Goal: Information Seeking & Learning: Find specific page/section

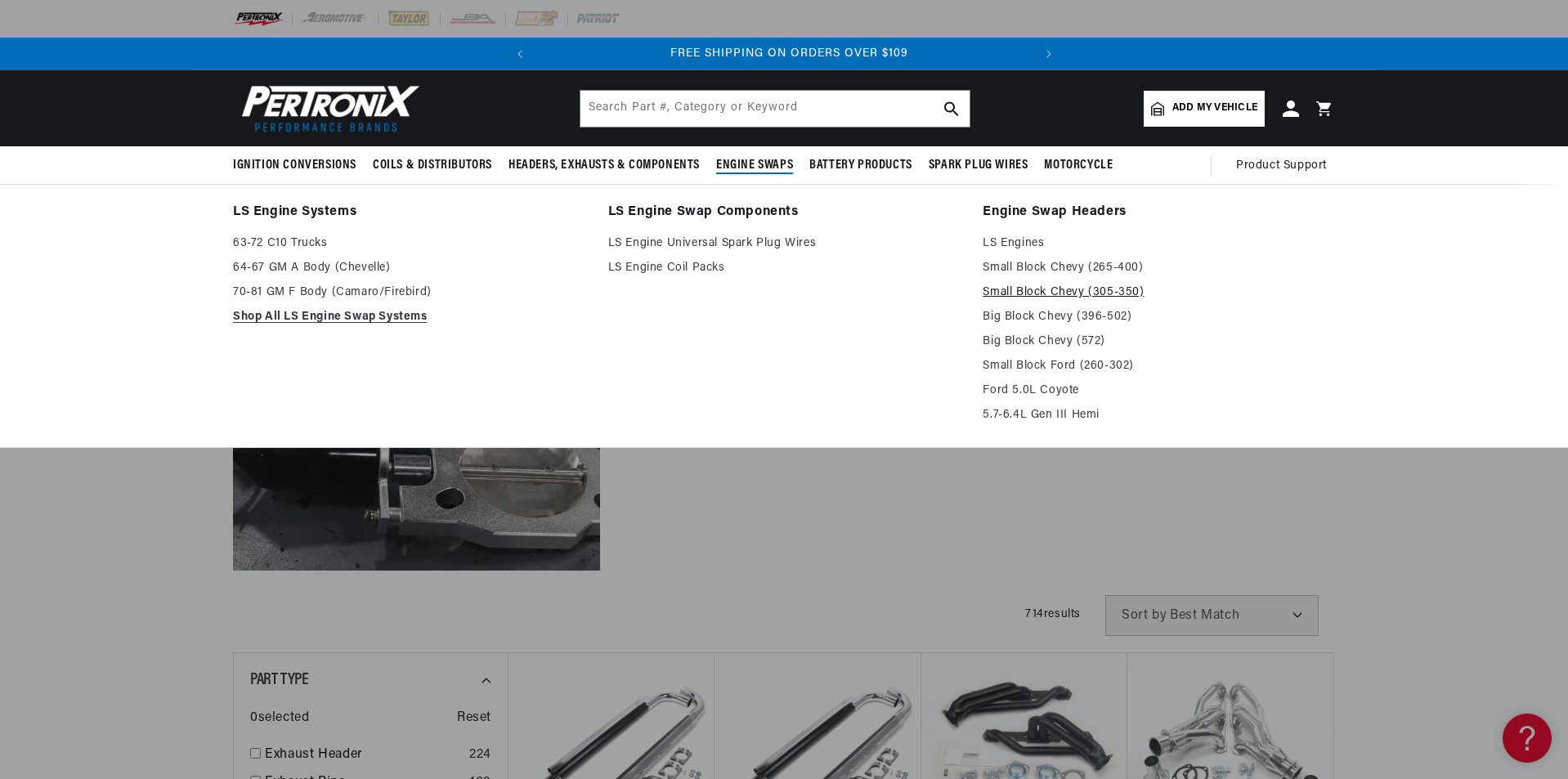
scroll to position [0, 495]
click at [1040, 284] on link "Small Block Chevy (305-350)" at bounding box center [1158, 293] width 352 height 20
click at [1038, 262] on link "Small Block Chevy (265-400)" at bounding box center [1158, 268] width 352 height 20
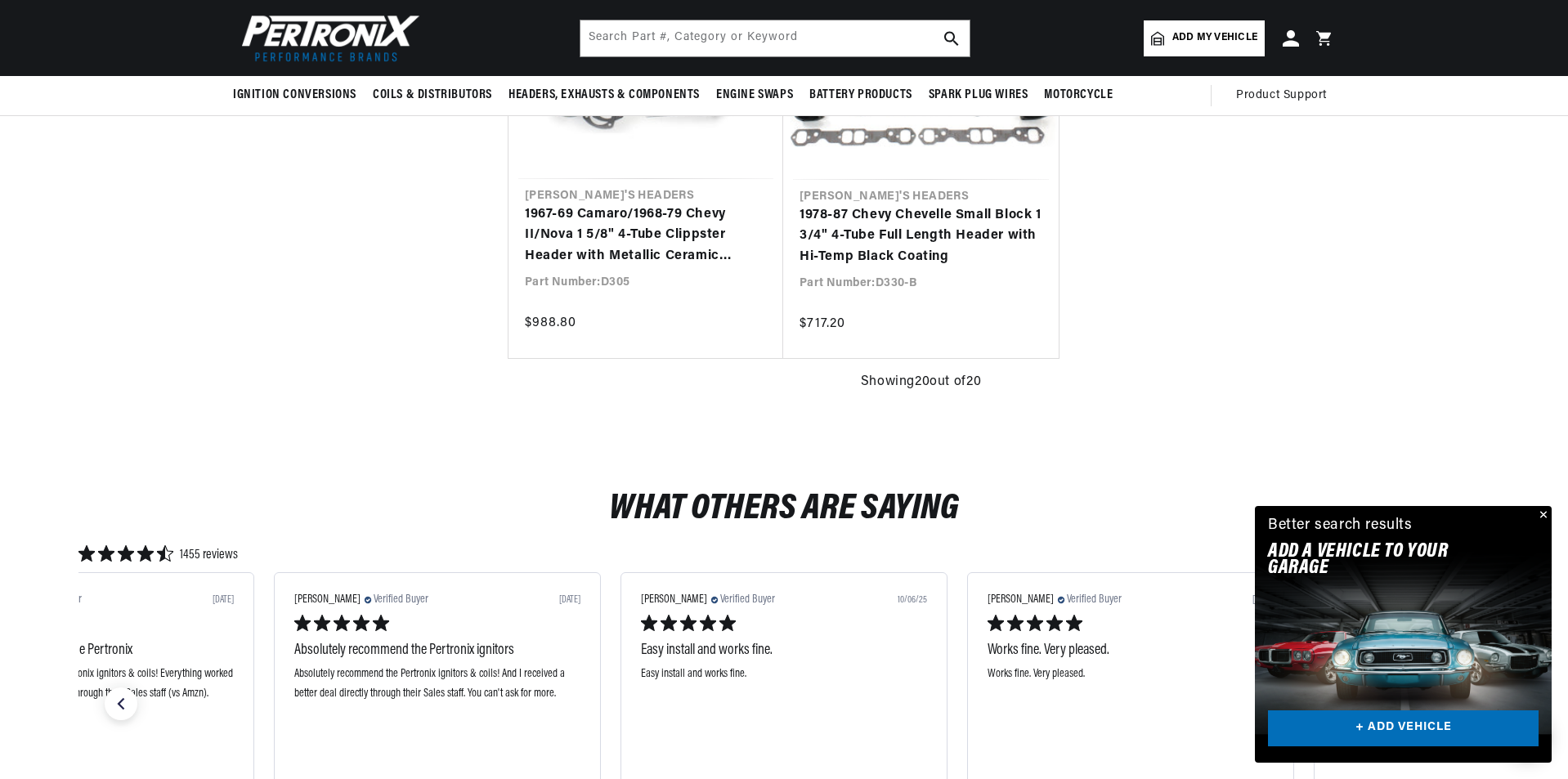
scroll to position [3353, 0]
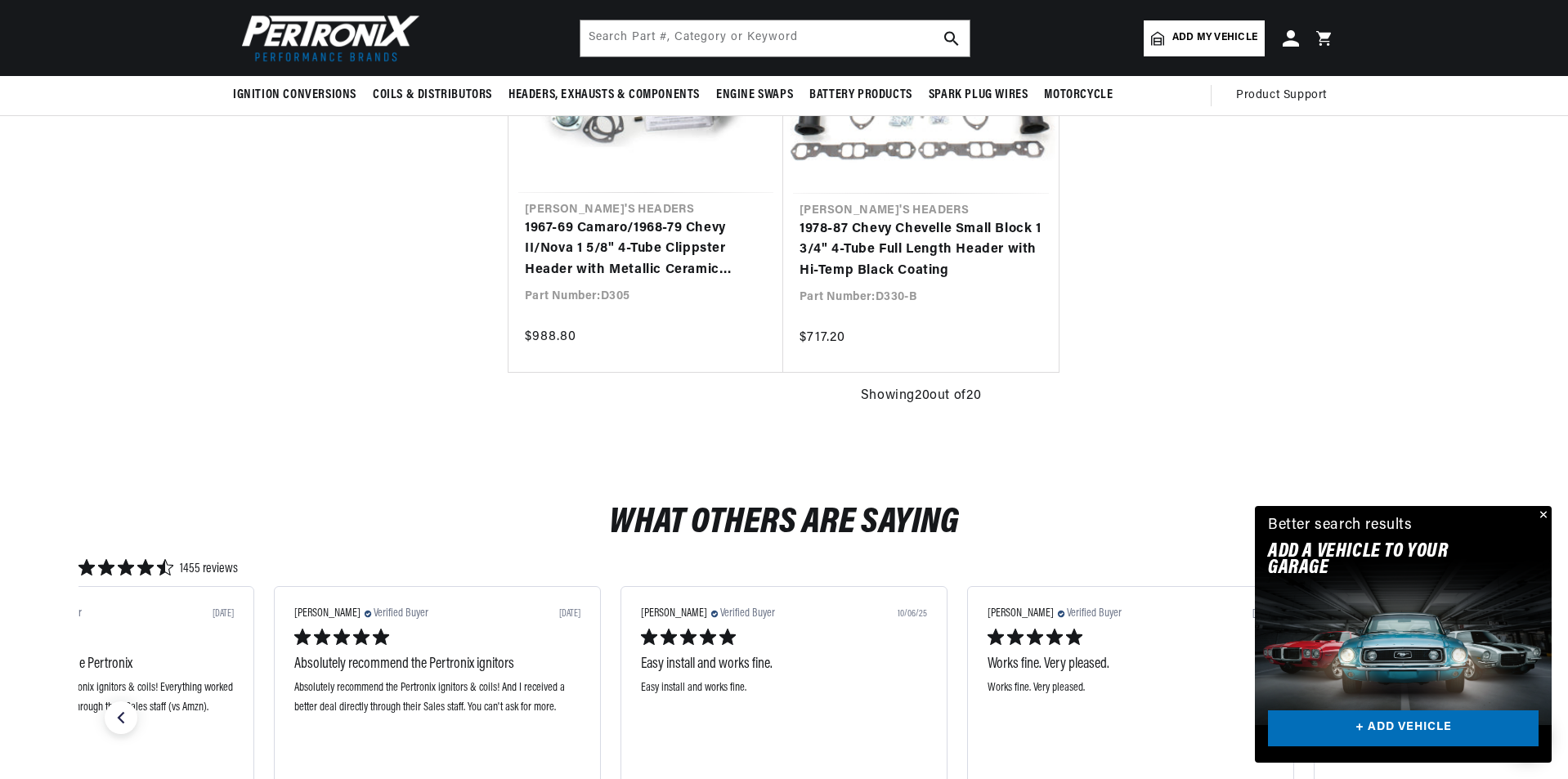
click at [1545, 512] on button "Close" at bounding box center [1542, 517] width 20 height 20
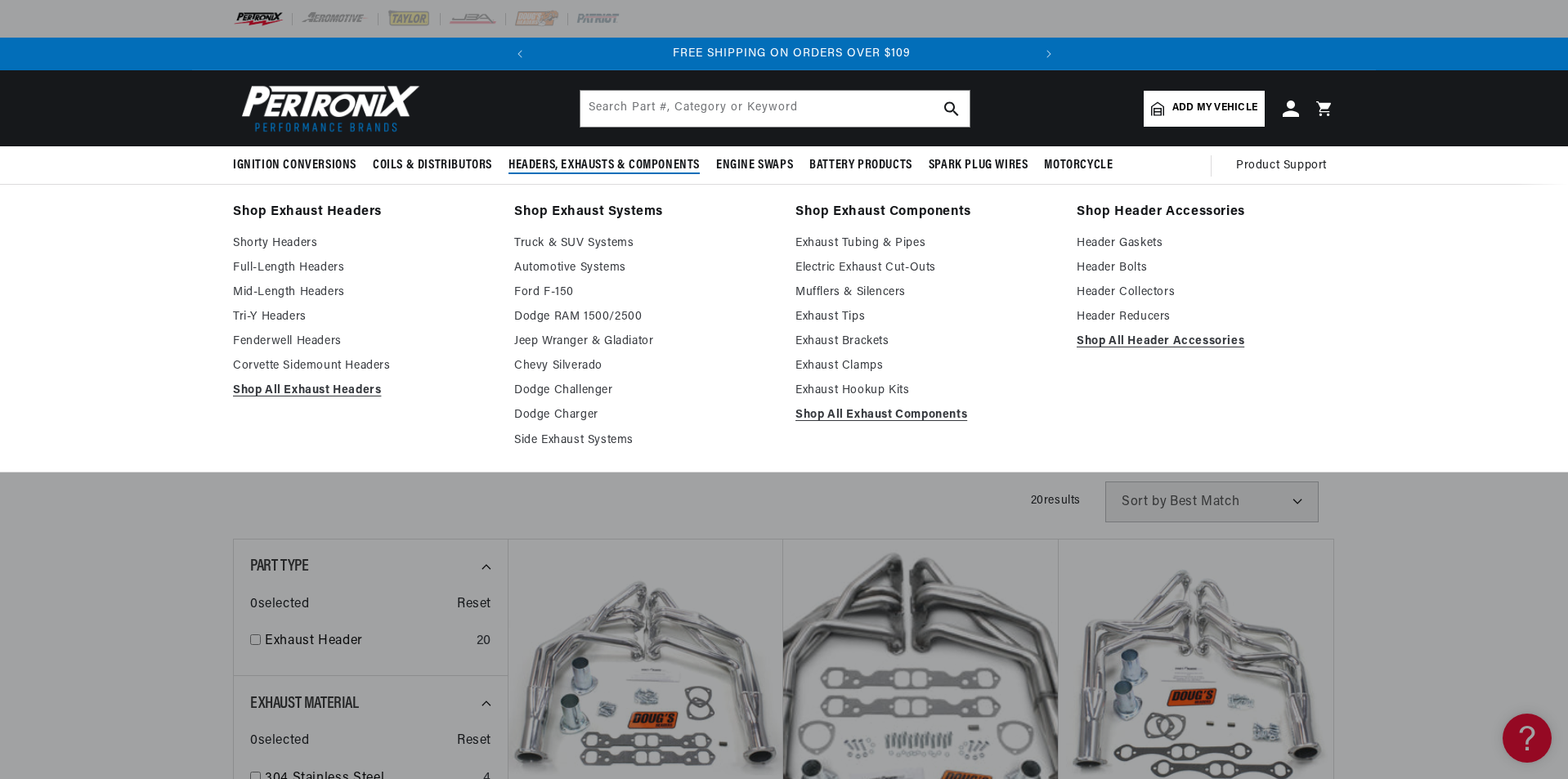
scroll to position [0, 495]
click at [279, 238] on link "Shorty Headers" at bounding box center [362, 244] width 258 height 20
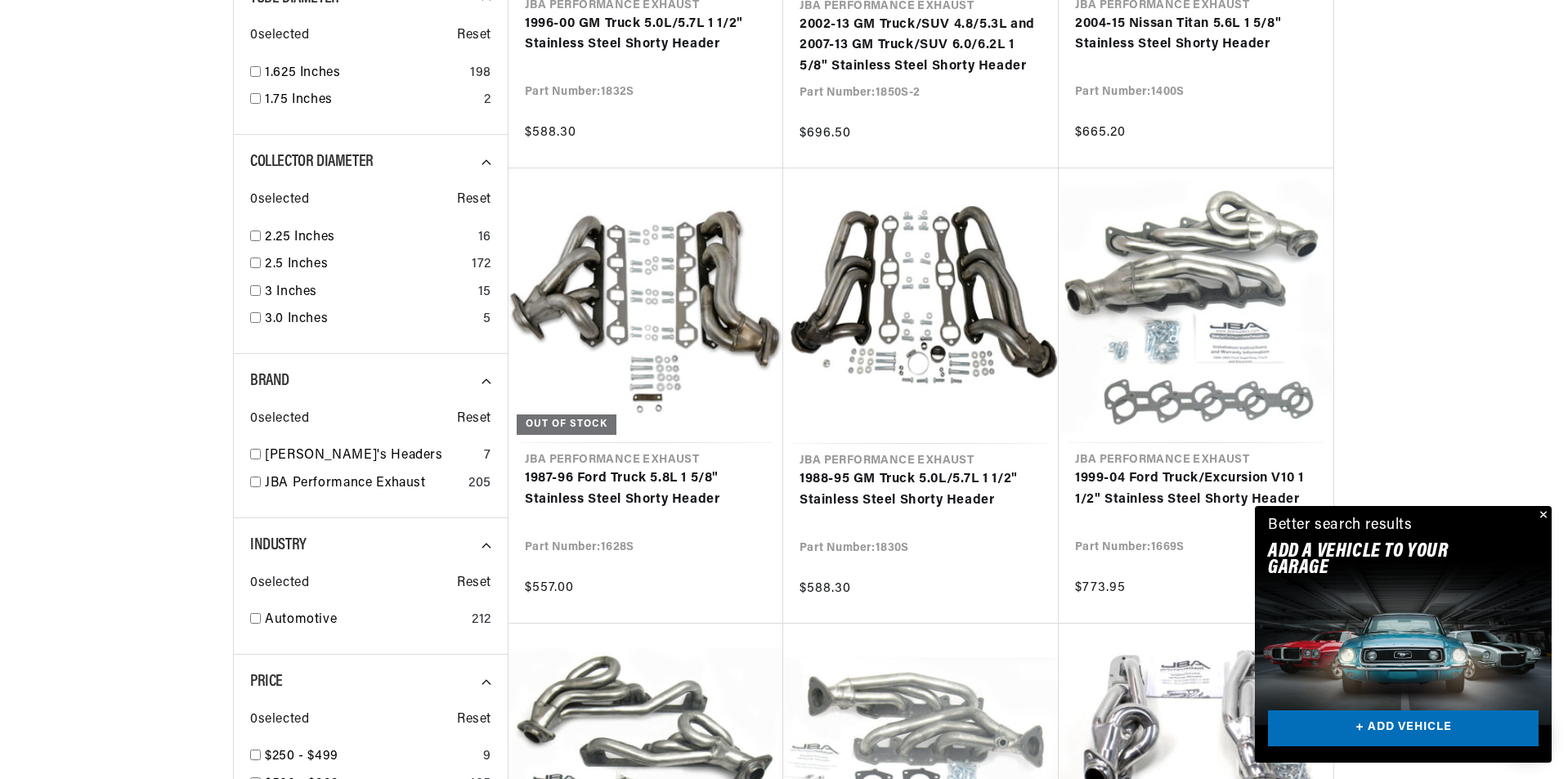
scroll to position [1390, 0]
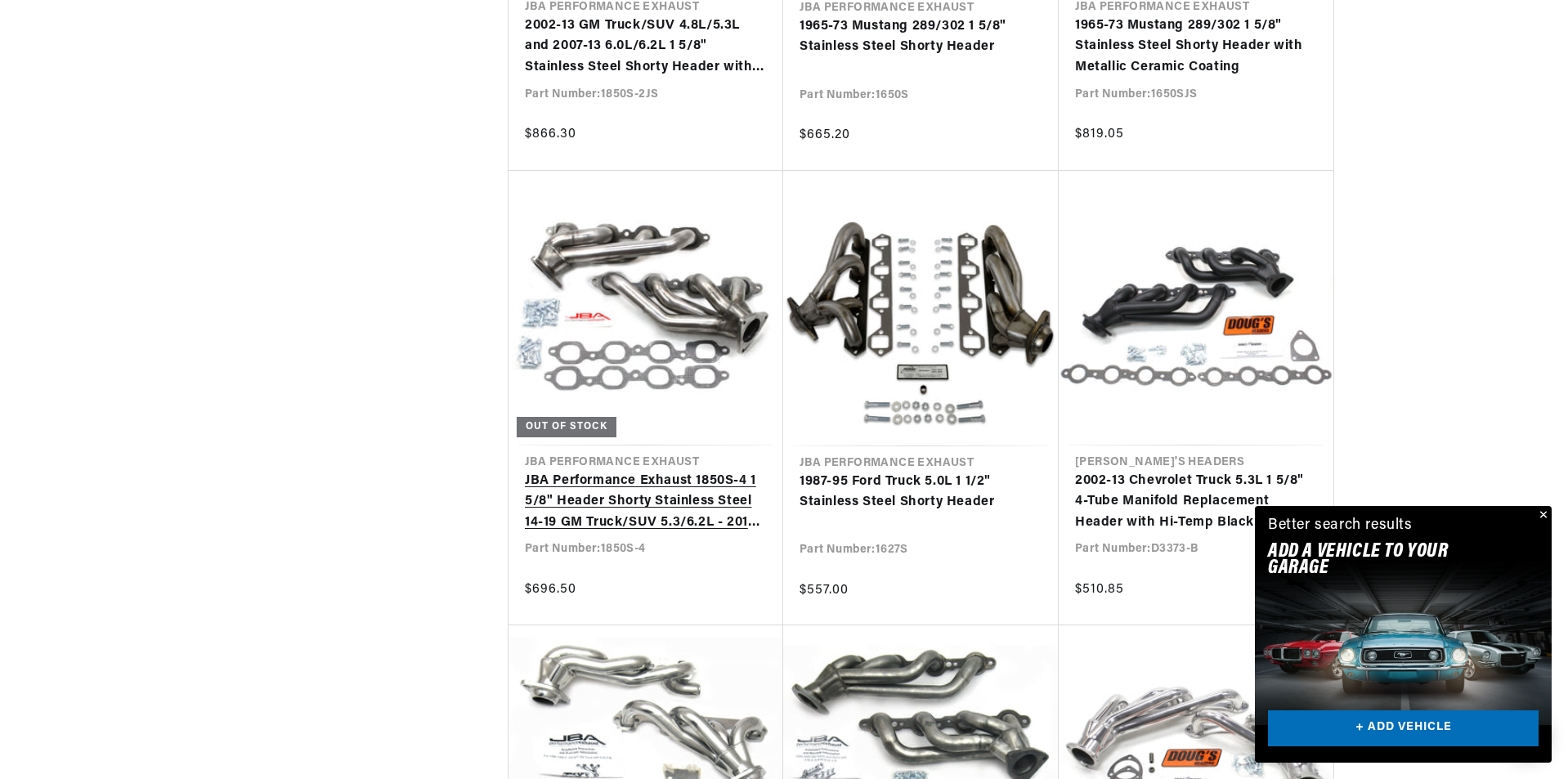
scroll to position [3435, 0]
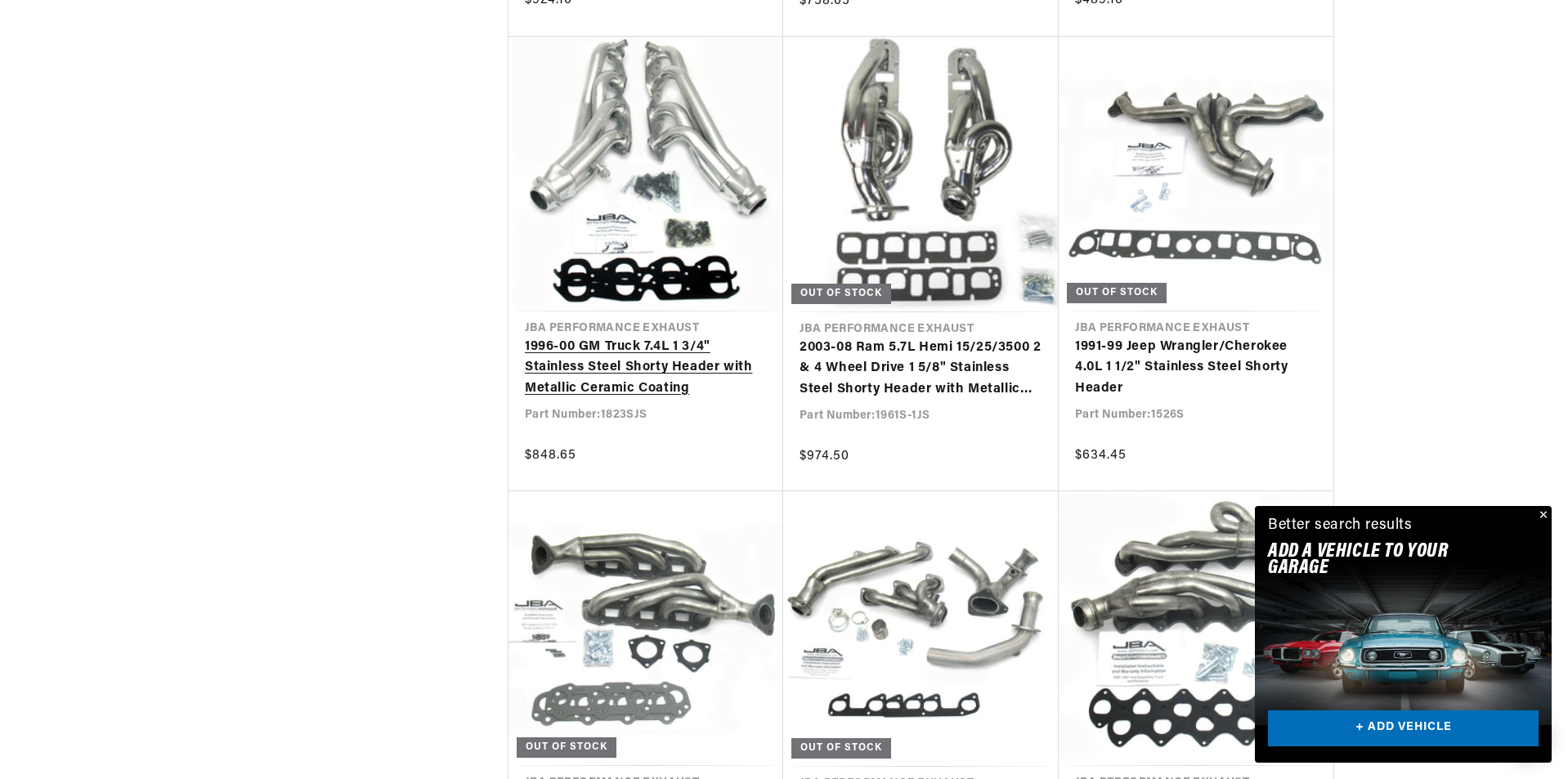
scroll to position [5316, 0]
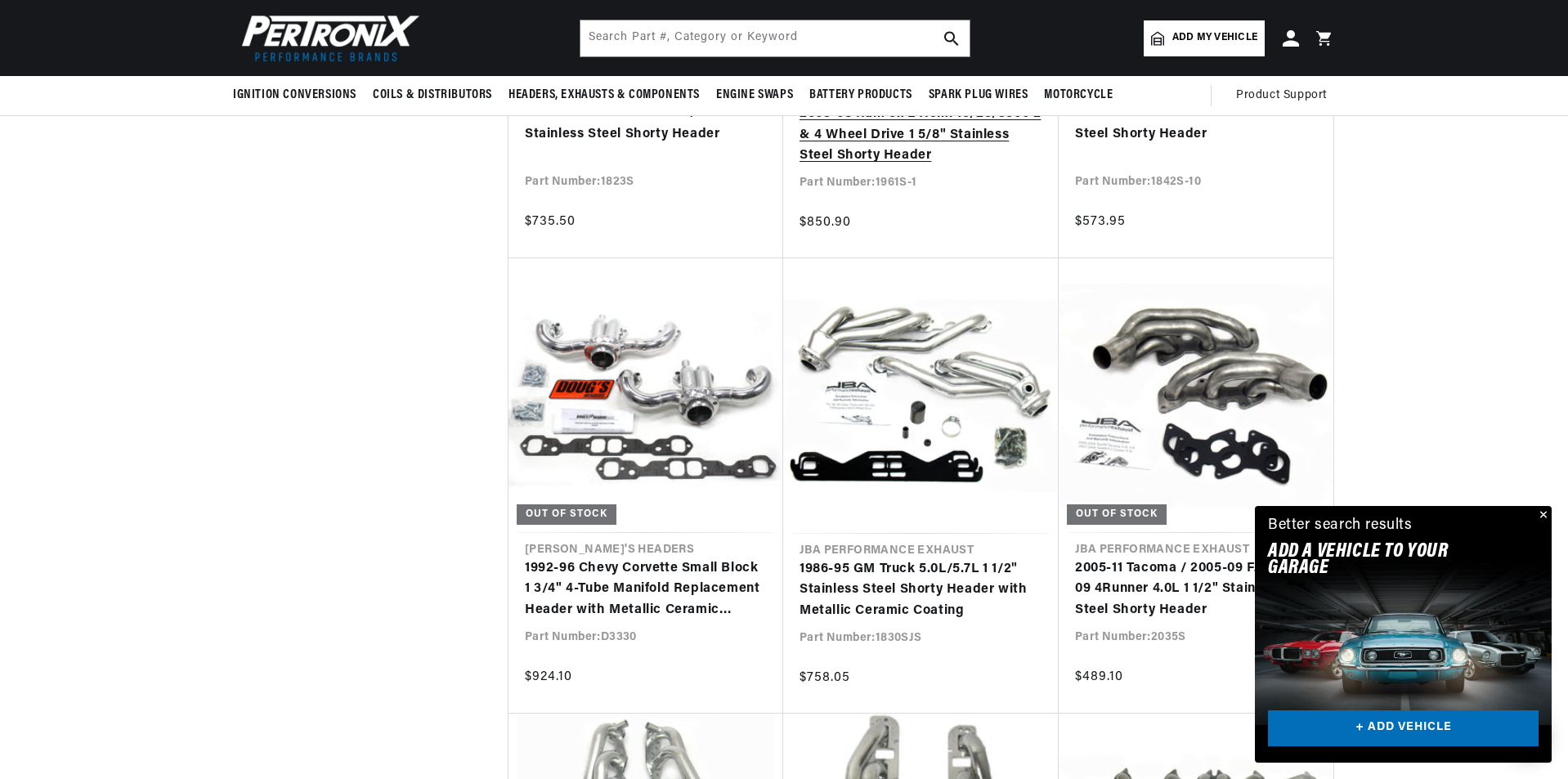
scroll to position [4335, 0]
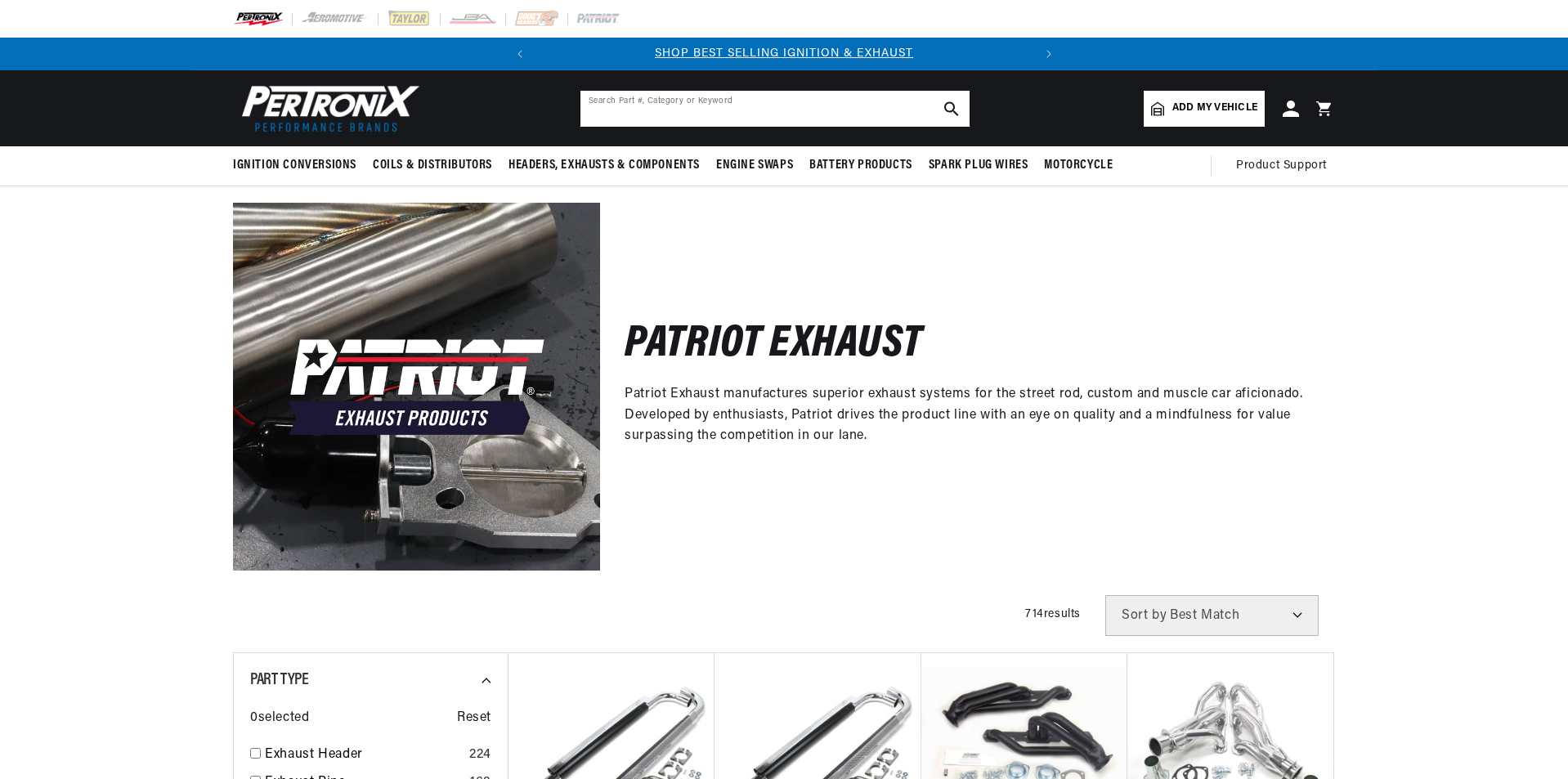
click at [602, 112] on input "text" at bounding box center [775, 109] width 389 height 36
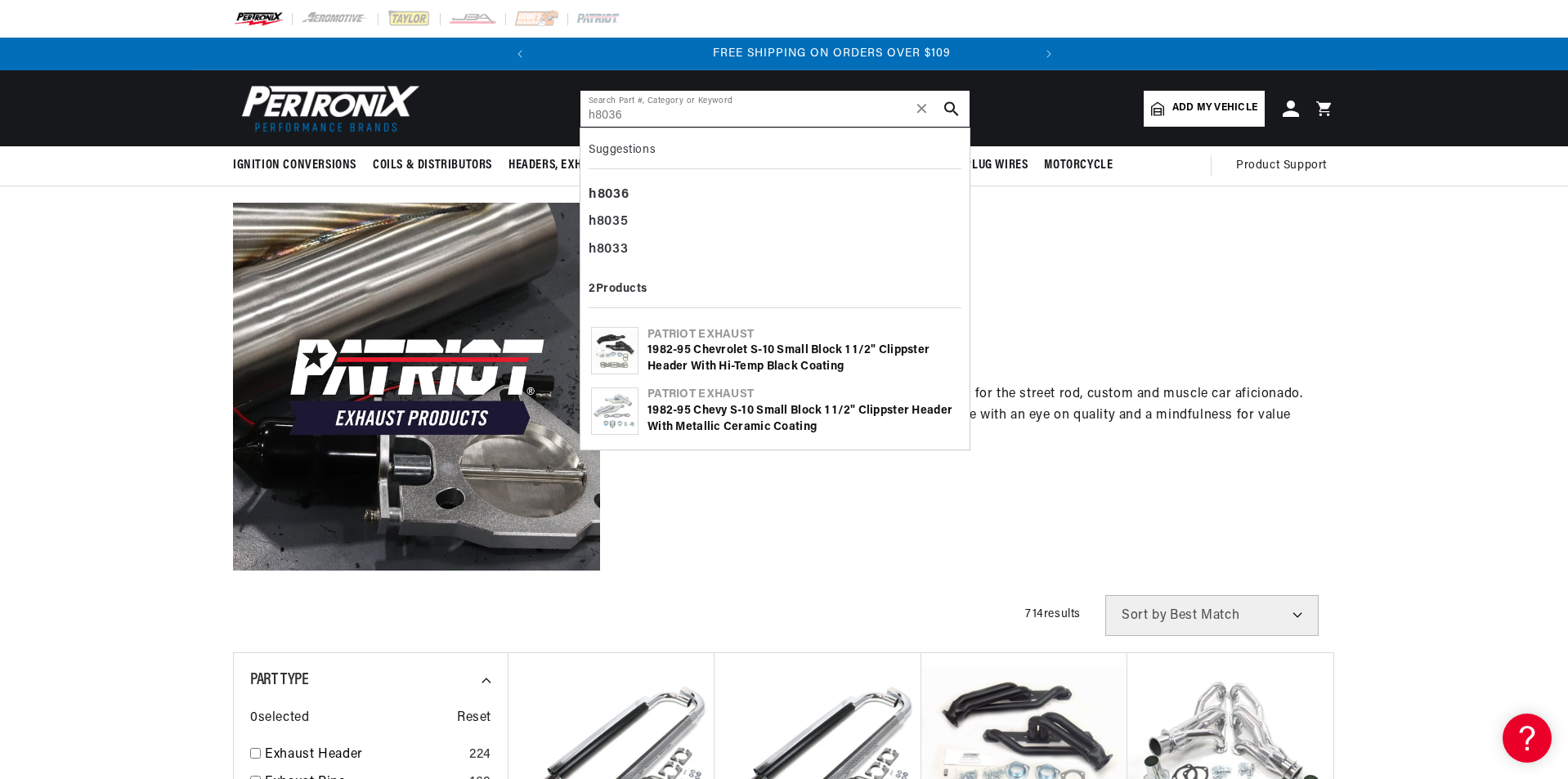
scroll to position [0, 495]
type input "h8036"
click at [613, 190] on b "h8036" at bounding box center [608, 195] width 40 height 13
